Goal: Task Accomplishment & Management: Complete application form

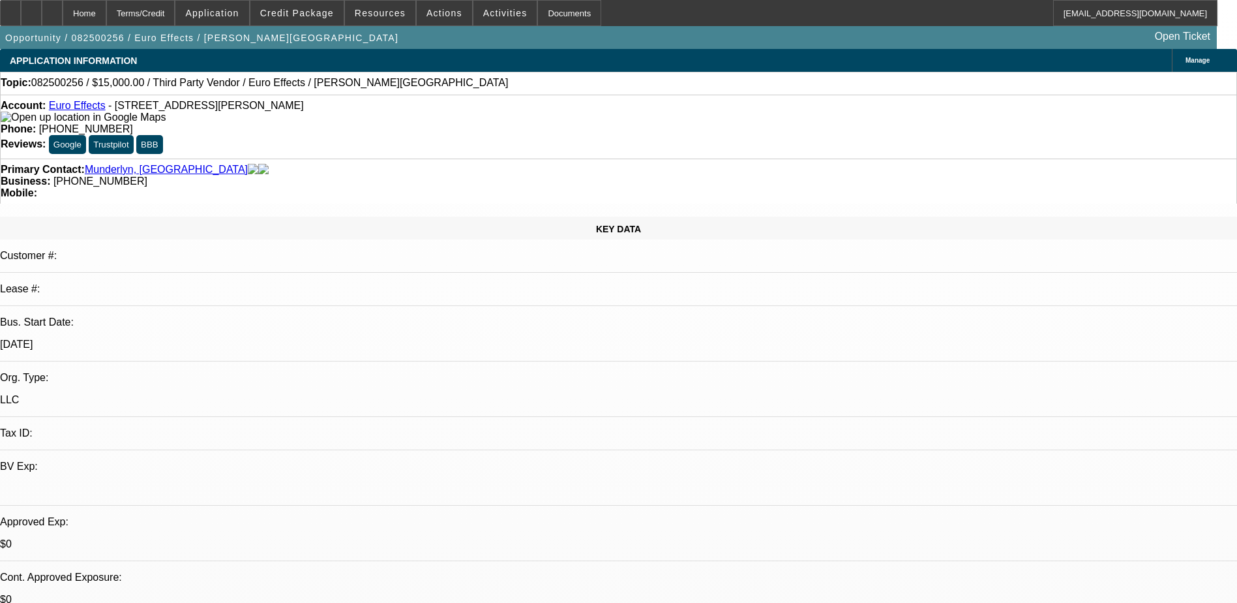
select select "0"
select select "2"
select select "0.1"
select select "4"
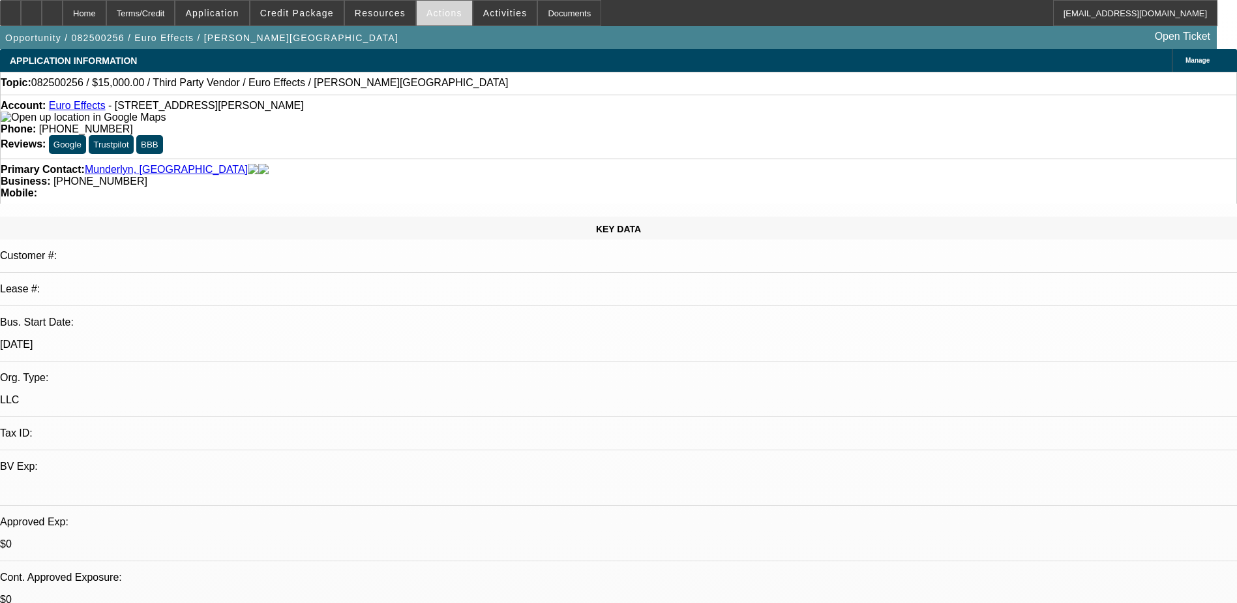
click at [427, 15] on span "Actions" at bounding box center [445, 13] width 36 height 10
click at [486, 17] on div at bounding box center [618, 301] width 1237 height 603
click at [537, 20] on div "Documents" at bounding box center [569, 13] width 64 height 26
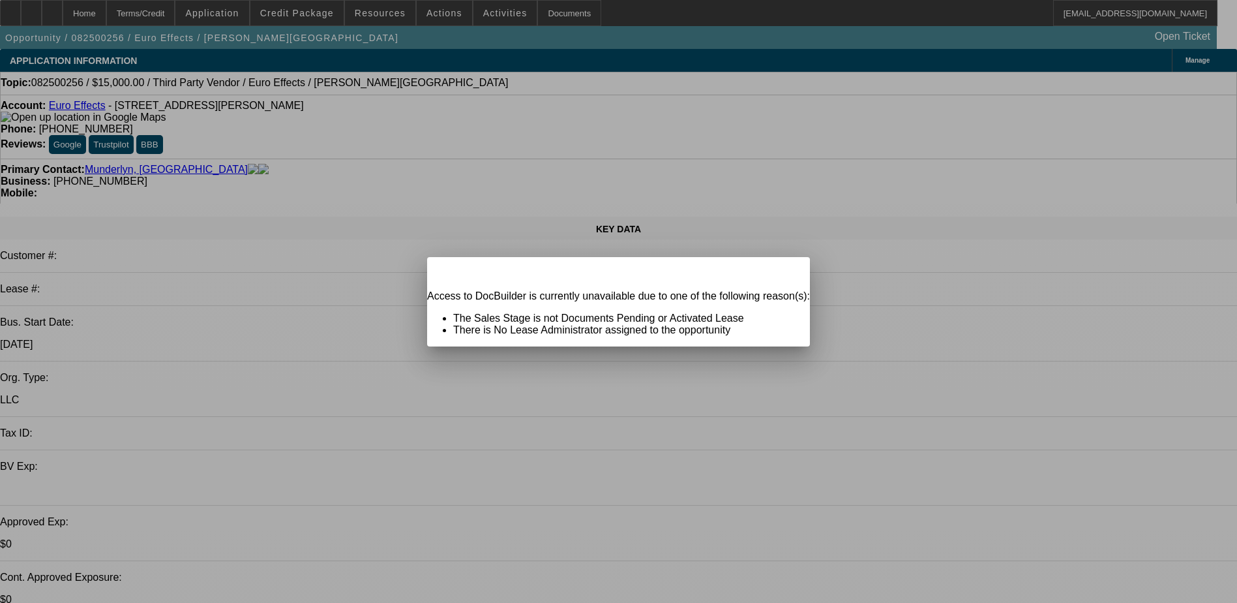
click at [580, 78] on div at bounding box center [618, 301] width 1237 height 603
click at [785, 272] on span "Close" at bounding box center [794, 268] width 18 height 7
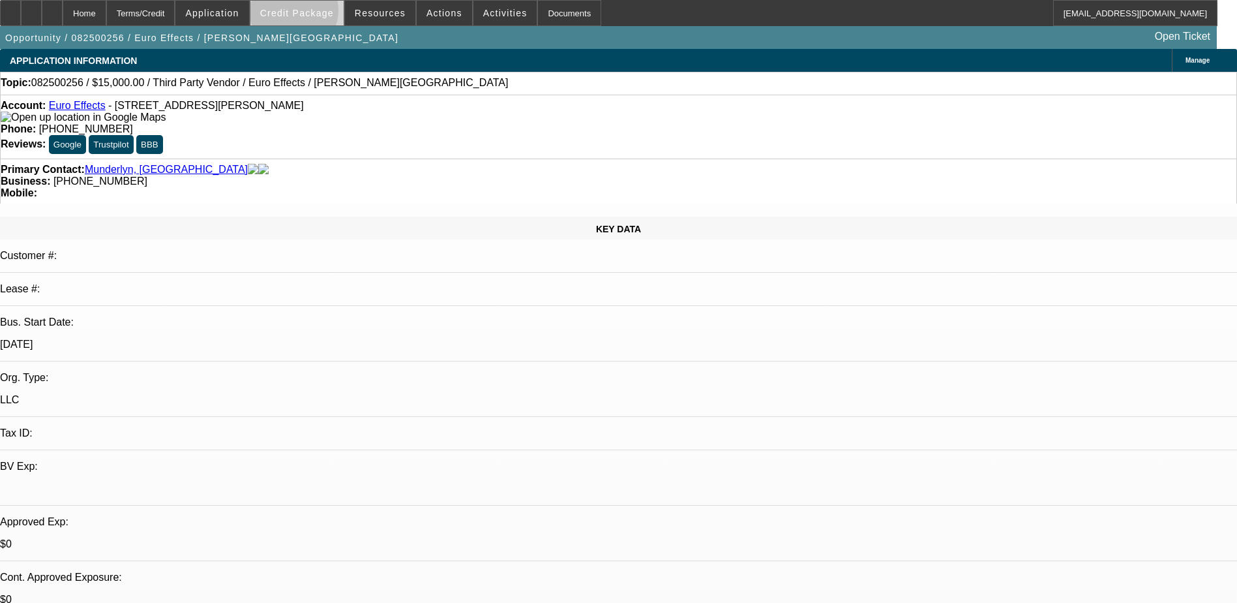
click at [314, 14] on span "Credit Package" at bounding box center [297, 13] width 74 height 10
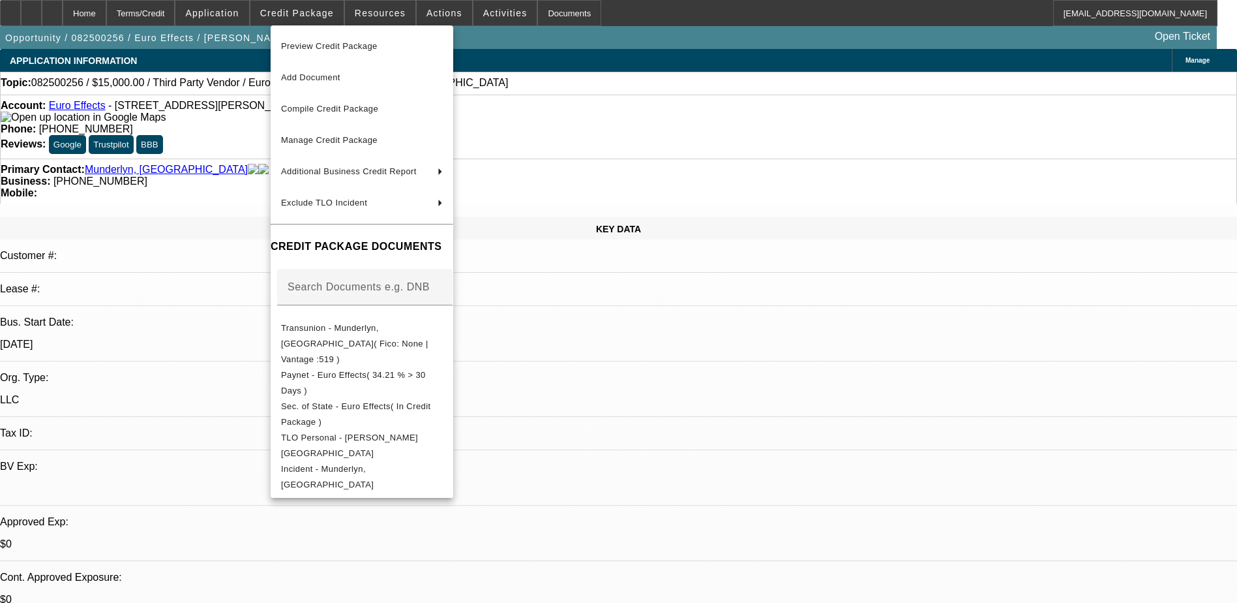
click at [683, 139] on div at bounding box center [618, 301] width 1237 height 603
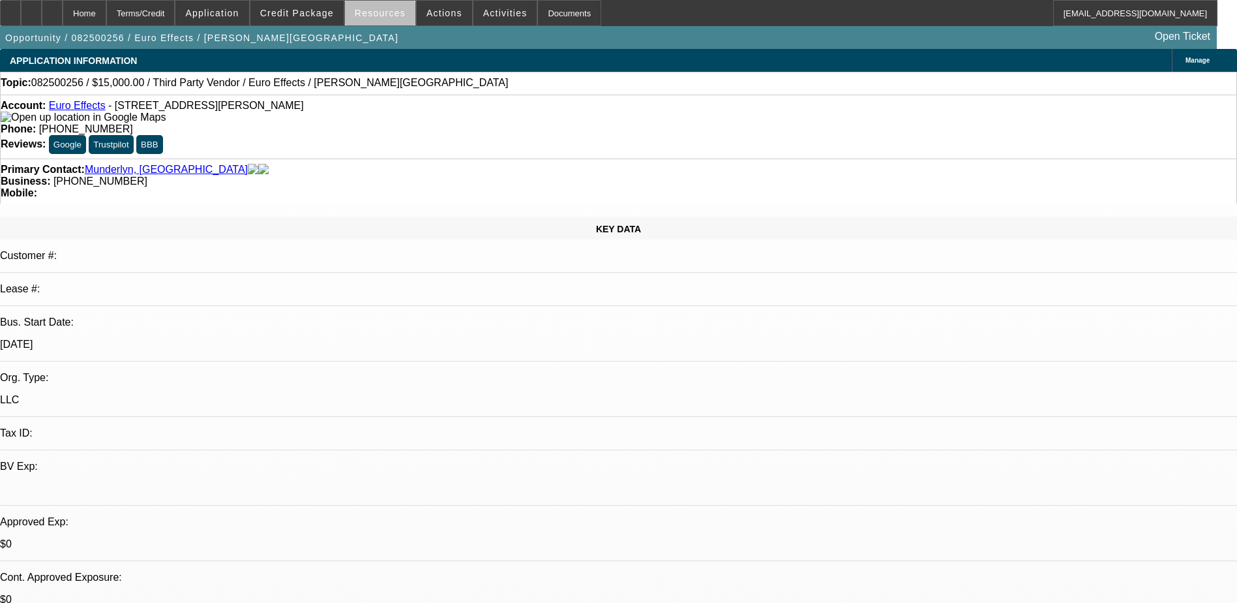
click at [393, 19] on span at bounding box center [380, 12] width 70 height 31
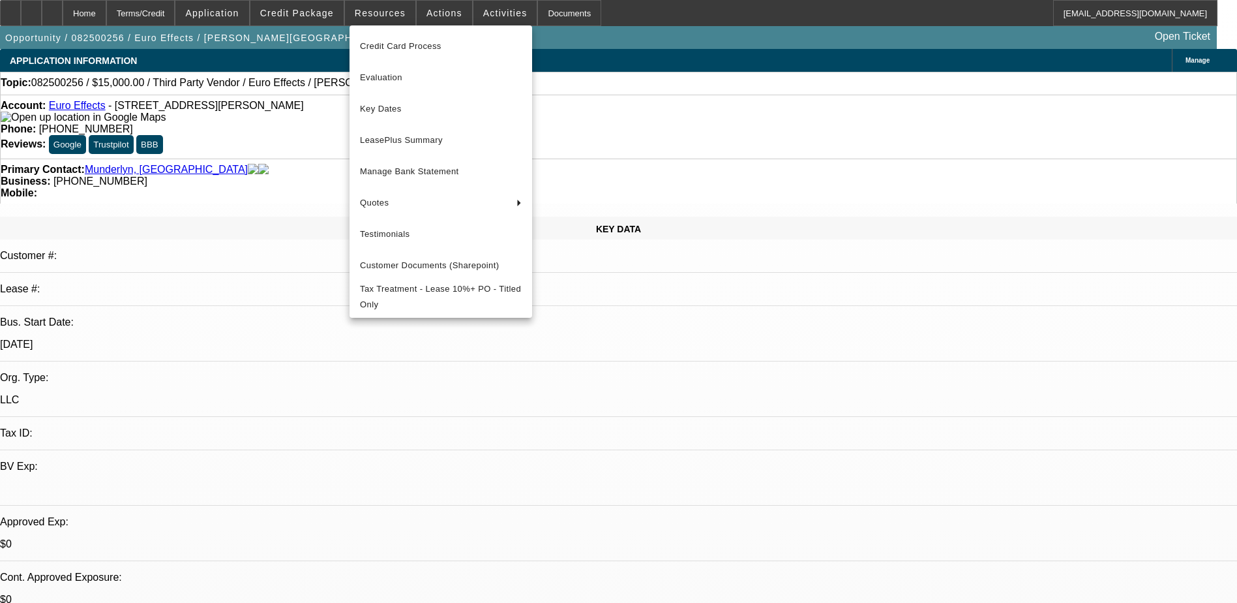
click at [610, 91] on div at bounding box center [618, 301] width 1237 height 603
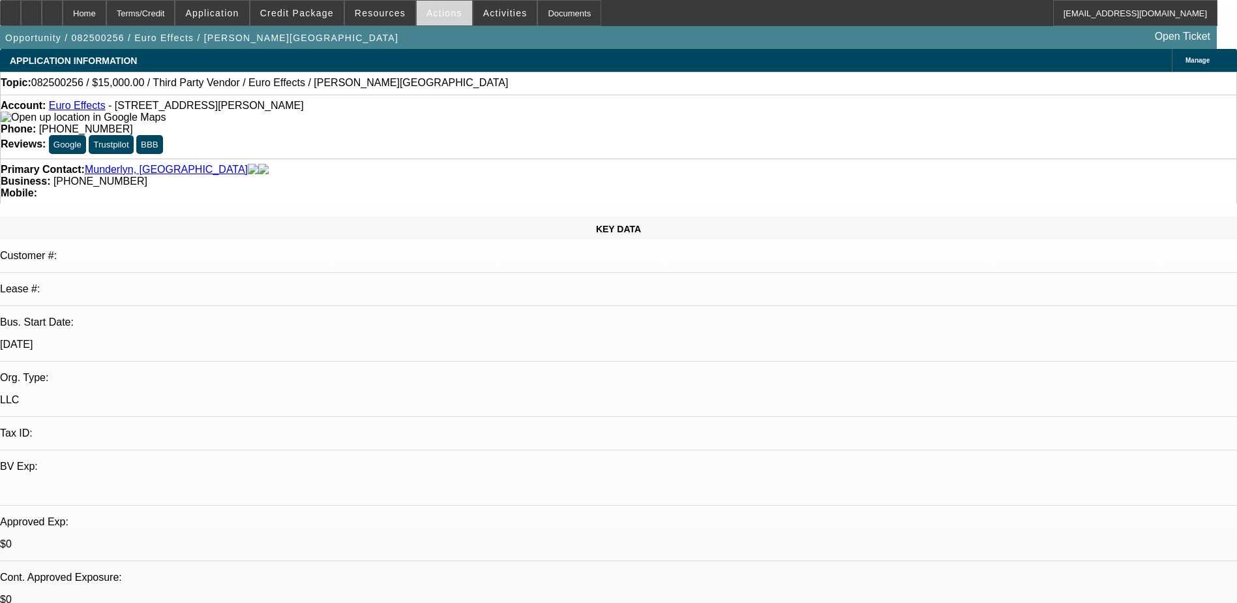
click at [437, 16] on span "Actions" at bounding box center [445, 13] width 36 height 10
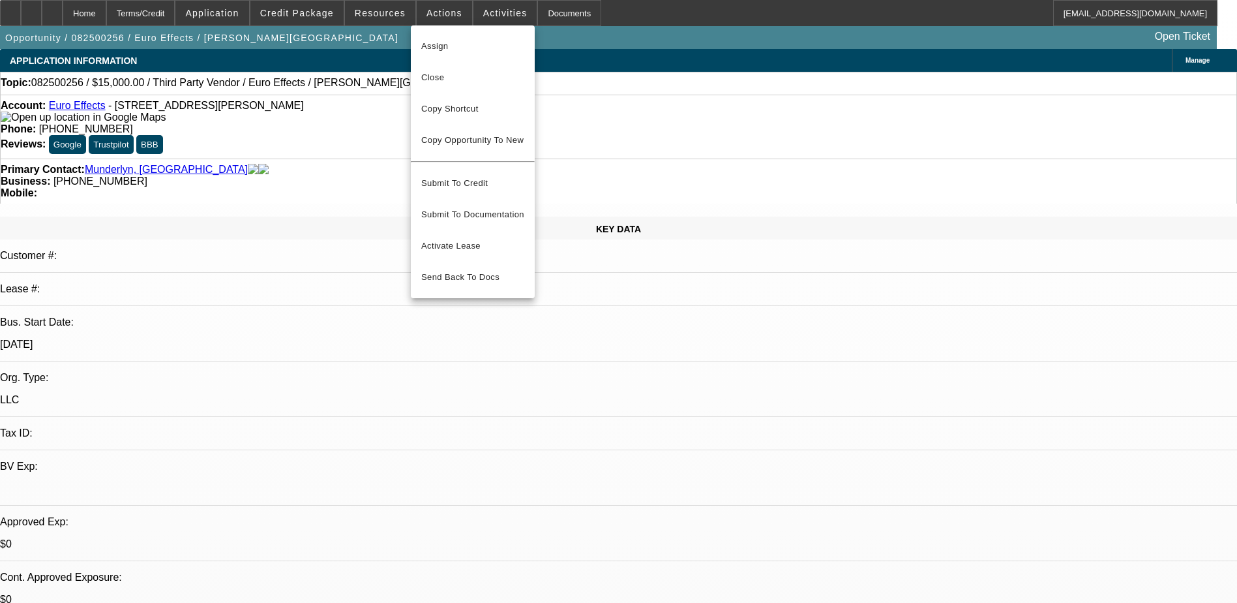
click at [592, 53] on div at bounding box center [618, 301] width 1237 height 603
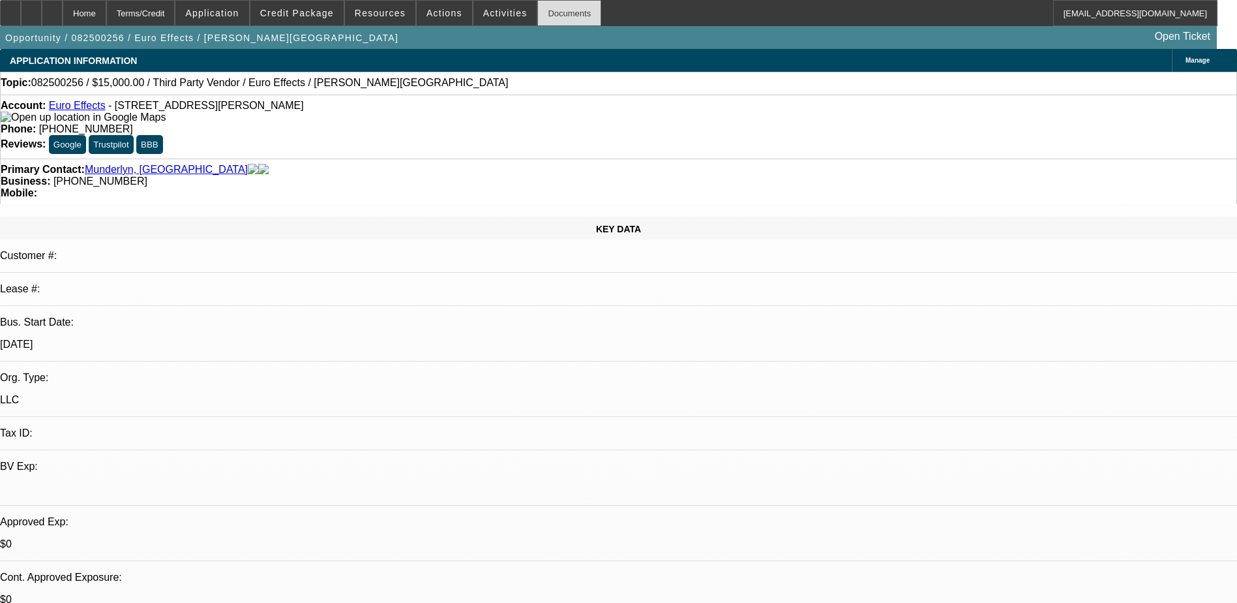
click at [537, 20] on div "Documents" at bounding box center [569, 13] width 64 height 26
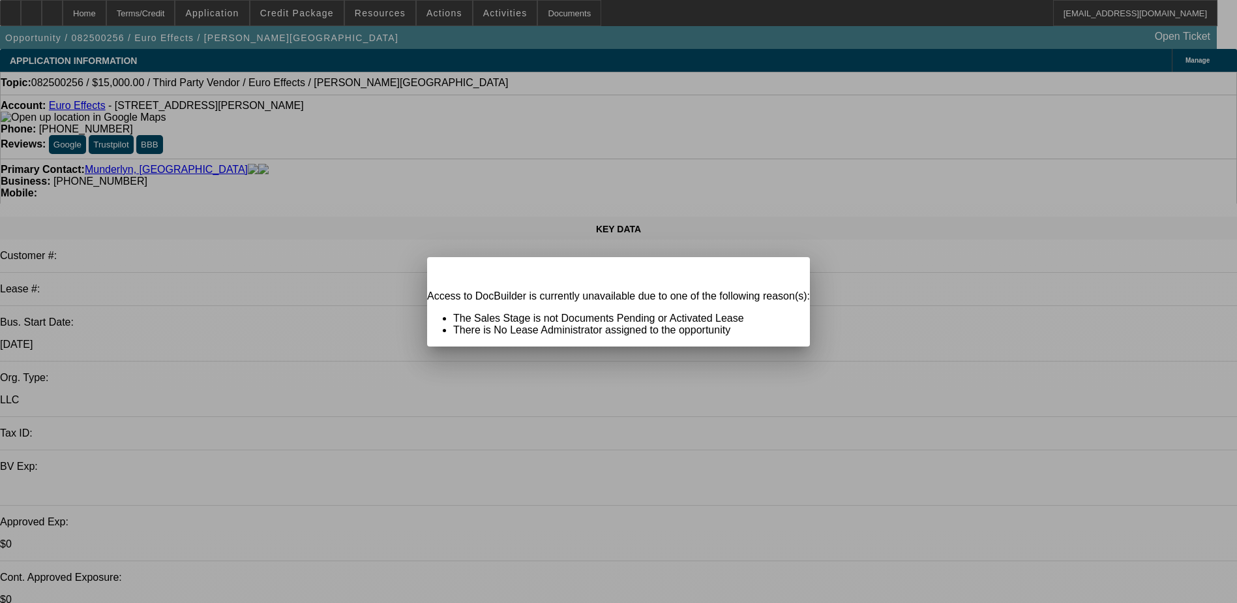
drag, startPoint x: 530, startPoint y: 57, endPoint x: 508, endPoint y: 47, distance: 24.5
click at [526, 57] on div at bounding box center [618, 301] width 1237 height 603
click at [785, 272] on span "Close" at bounding box center [794, 268] width 18 height 7
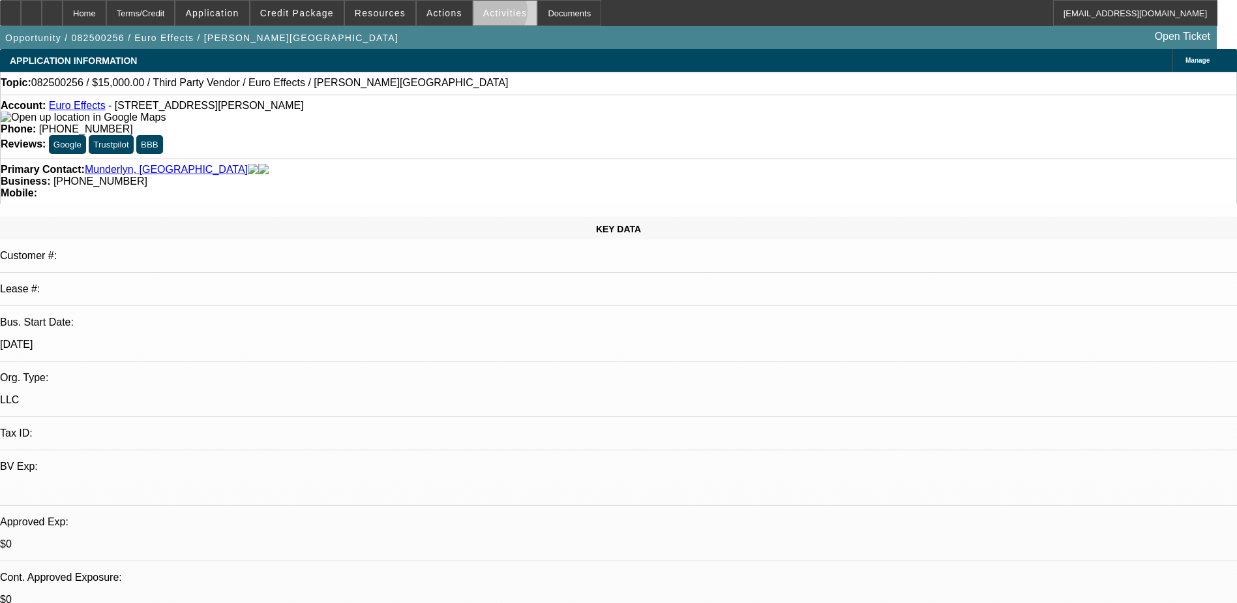
click at [483, 14] on span "Activities" at bounding box center [505, 13] width 44 height 10
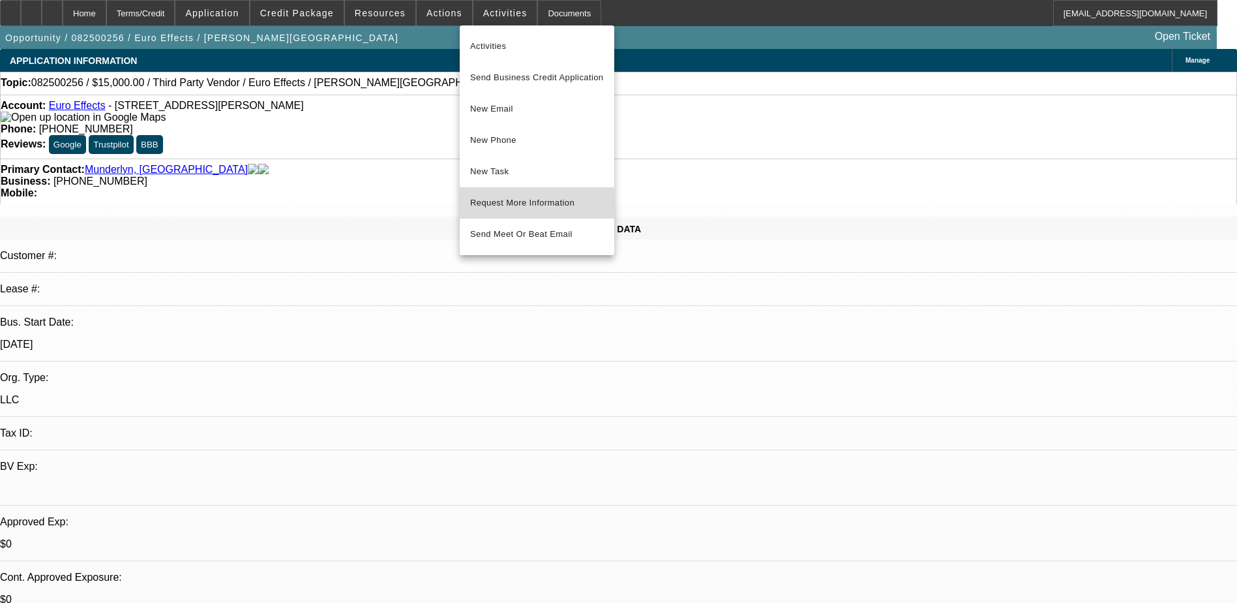
click at [514, 209] on span "Request More Information" at bounding box center [537, 203] width 134 height 16
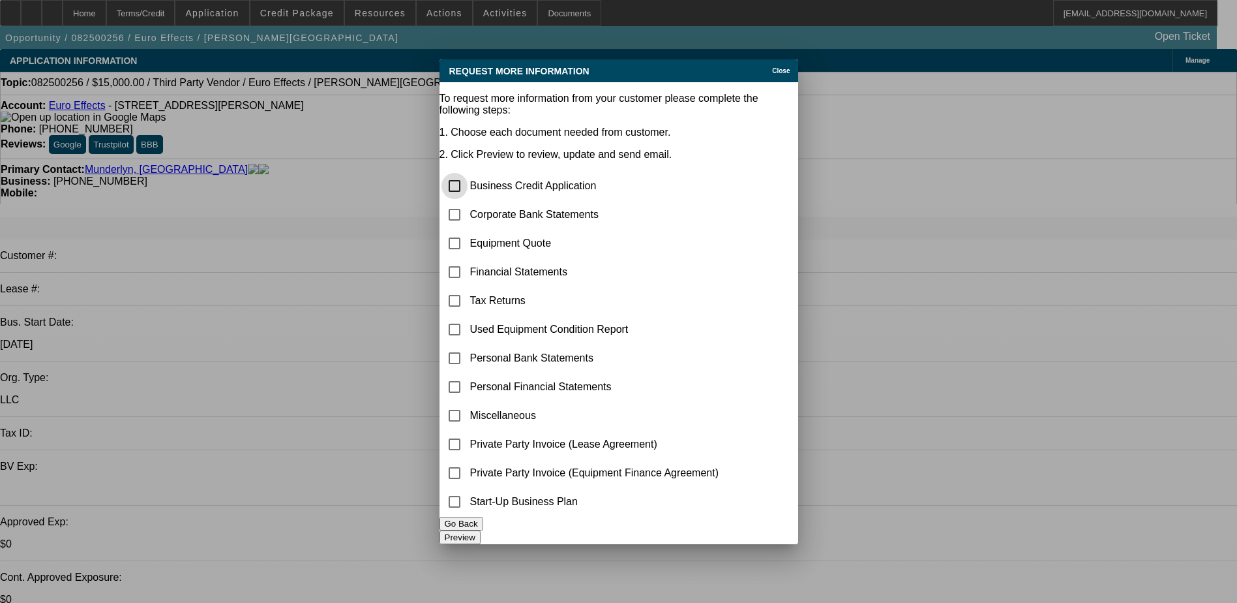
click at [466, 173] on input "checkbox" at bounding box center [455, 186] width 26 height 26
checkbox input "true"
click at [468, 230] on input "checkbox" at bounding box center [455, 243] width 26 height 26
checkbox input "true"
click at [466, 345] on input "checkbox" at bounding box center [455, 358] width 26 height 26
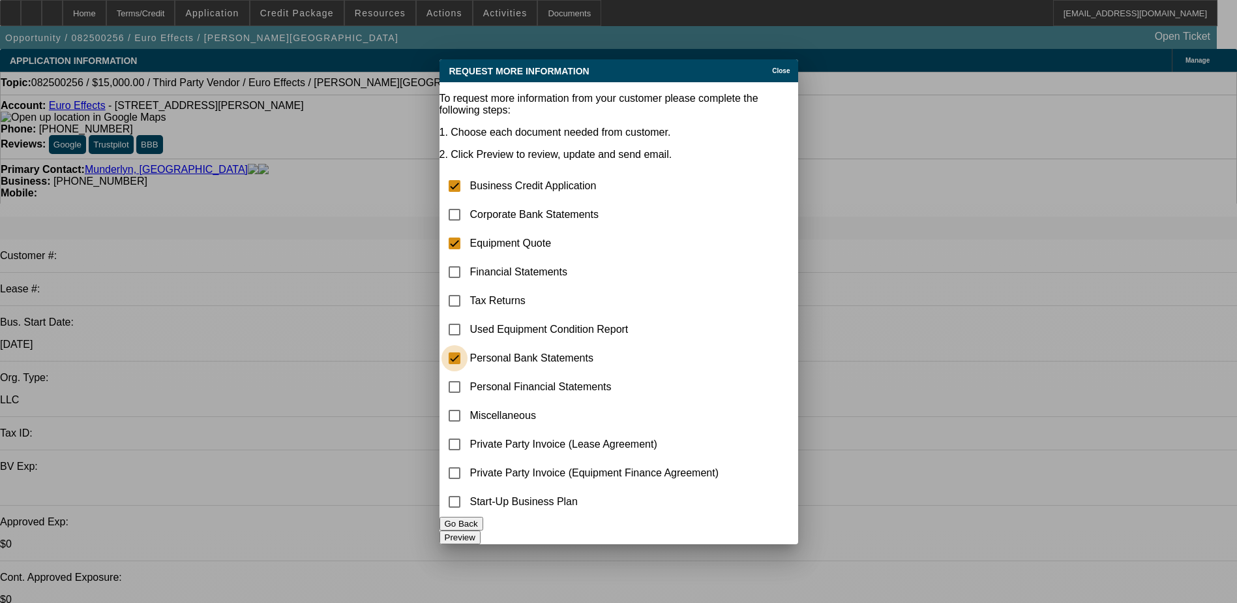
checkbox input "true"
click at [481, 534] on button "Preview" at bounding box center [460, 537] width 41 height 14
